Goal: Check status: Check status

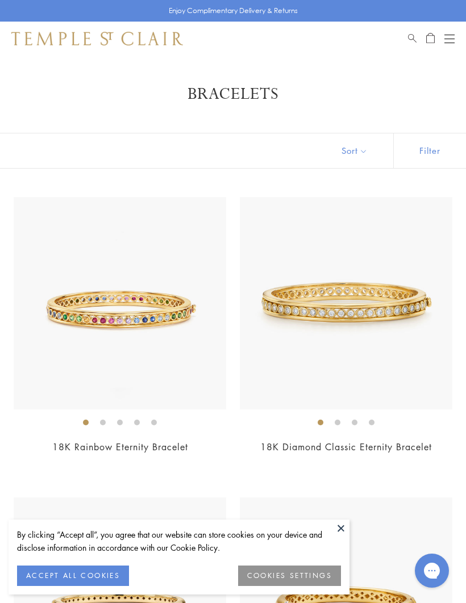
click at [453, 37] on button "Open navigation" at bounding box center [449, 39] width 10 height 14
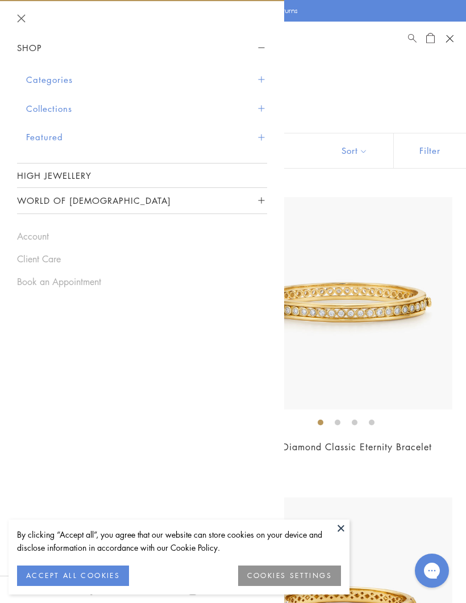
click at [47, 237] on link "Account" at bounding box center [142, 236] width 250 height 12
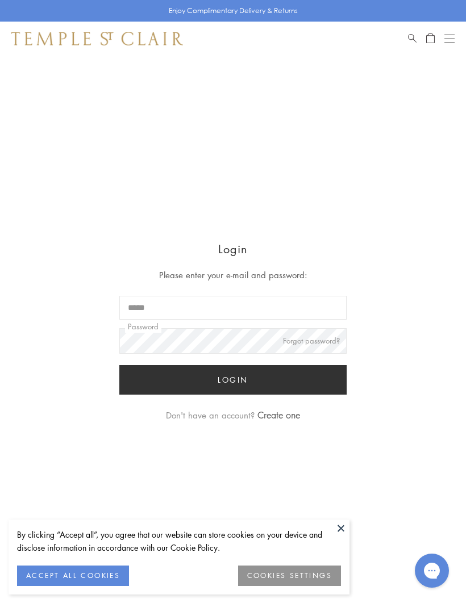
click at [236, 316] on input "Email" at bounding box center [232, 308] width 227 height 24
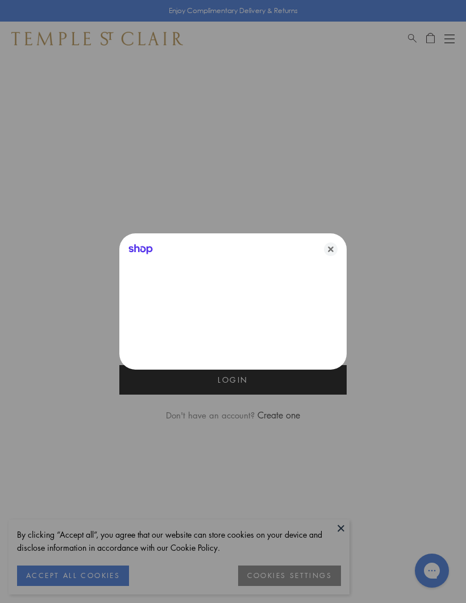
type input "**********"
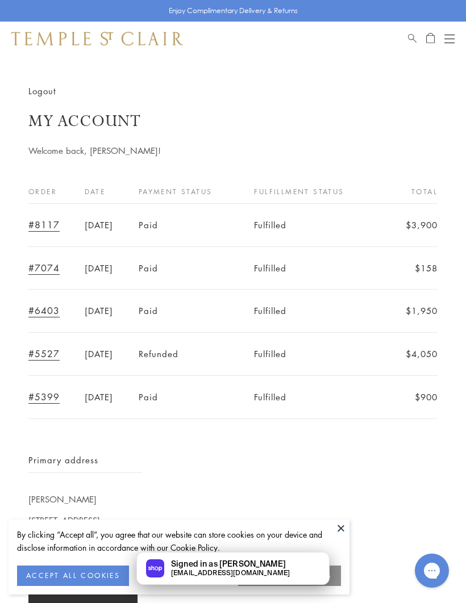
click at [45, 219] on link "#8117" at bounding box center [43, 225] width 31 height 12
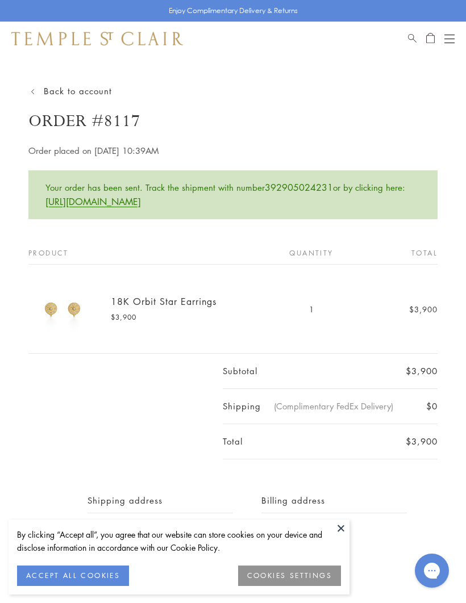
click at [122, 200] on link "https://www.fedex.com/fedextrack/?trknbr=392905024231" at bounding box center [92, 201] width 95 height 12
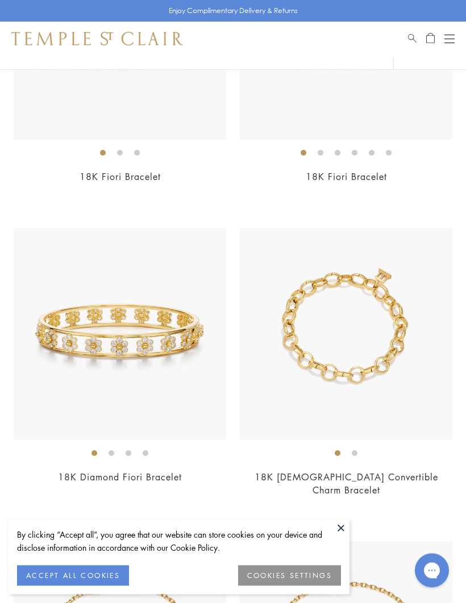
scroll to position [1182, 0]
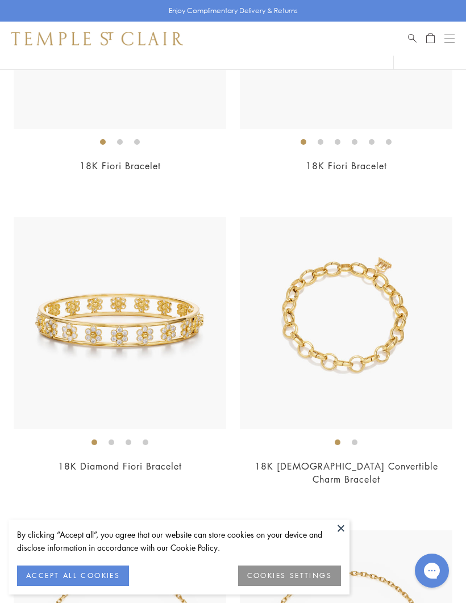
click at [383, 364] on img at bounding box center [346, 323] width 212 height 212
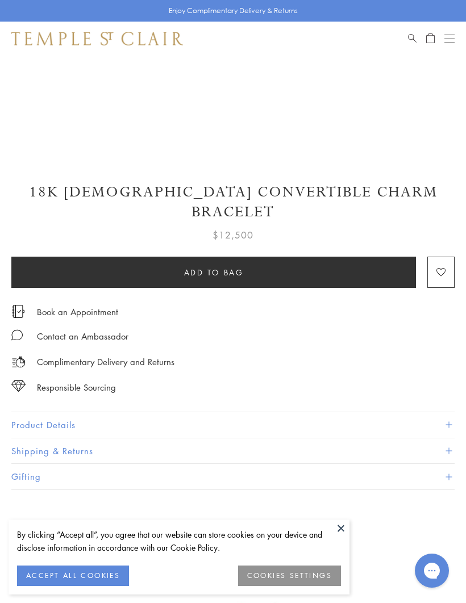
scroll to position [366, 0]
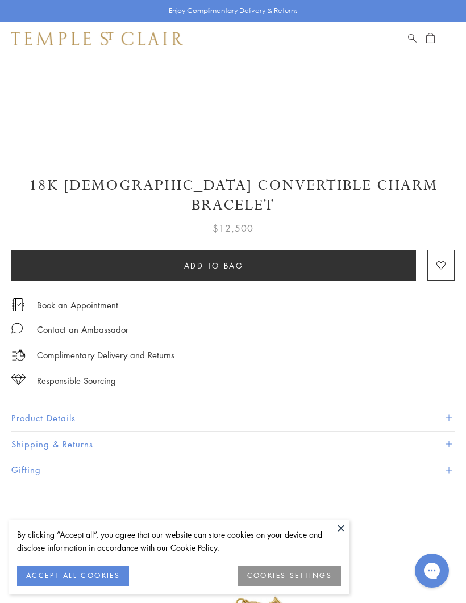
click at [450, 415] on span at bounding box center [448, 418] width 6 height 6
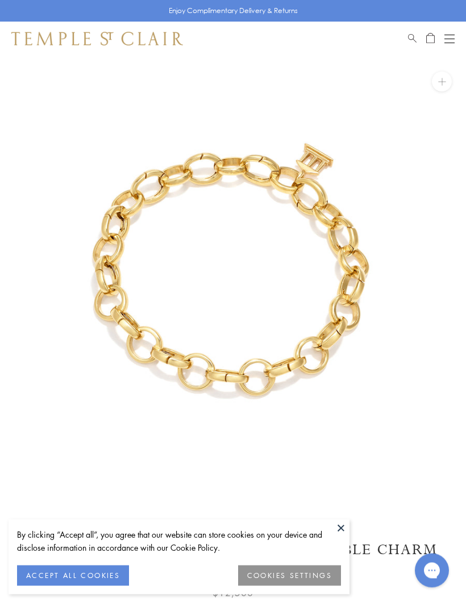
scroll to position [0, 0]
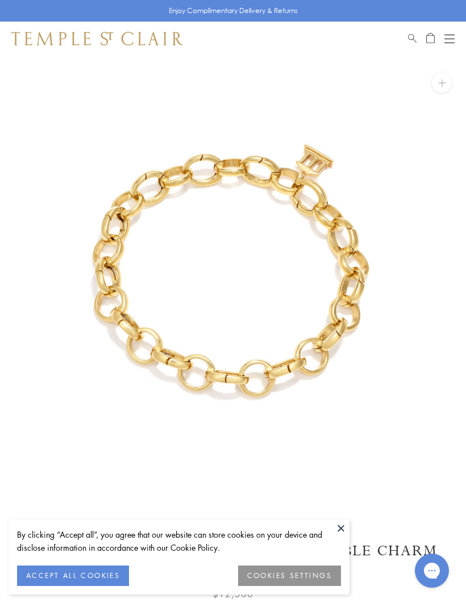
click at [412, 33] on span "Search" at bounding box center [412, 37] width 9 height 10
click at [86, 73] on input "search" at bounding box center [240, 78] width 376 height 13
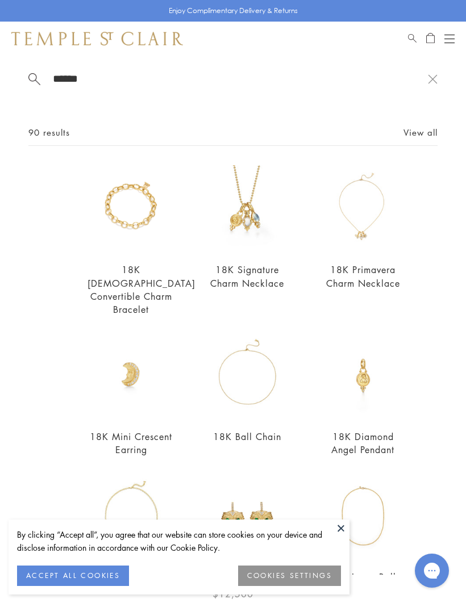
type input "******"
click at [373, 271] on link "18K Primavera Charm Necklace" at bounding box center [363, 277] width 74 height 26
click at [135, 286] on link "18K [DEMOGRAPHIC_DATA] Convertible Charm Bracelet" at bounding box center [141, 290] width 108 height 52
